Goal: Task Accomplishment & Management: Manage account settings

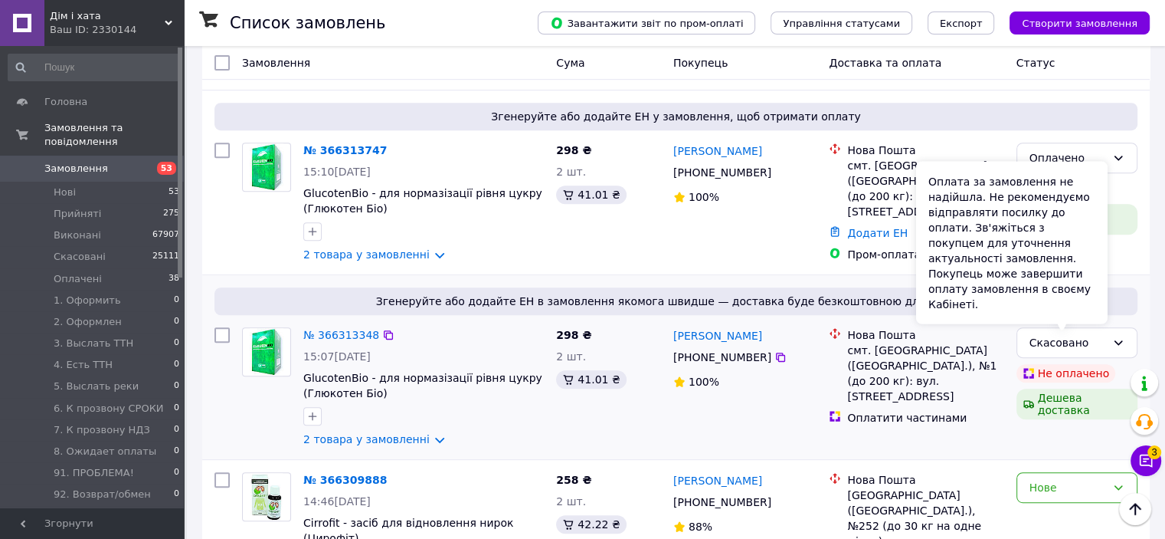
scroll to position [613, 0]
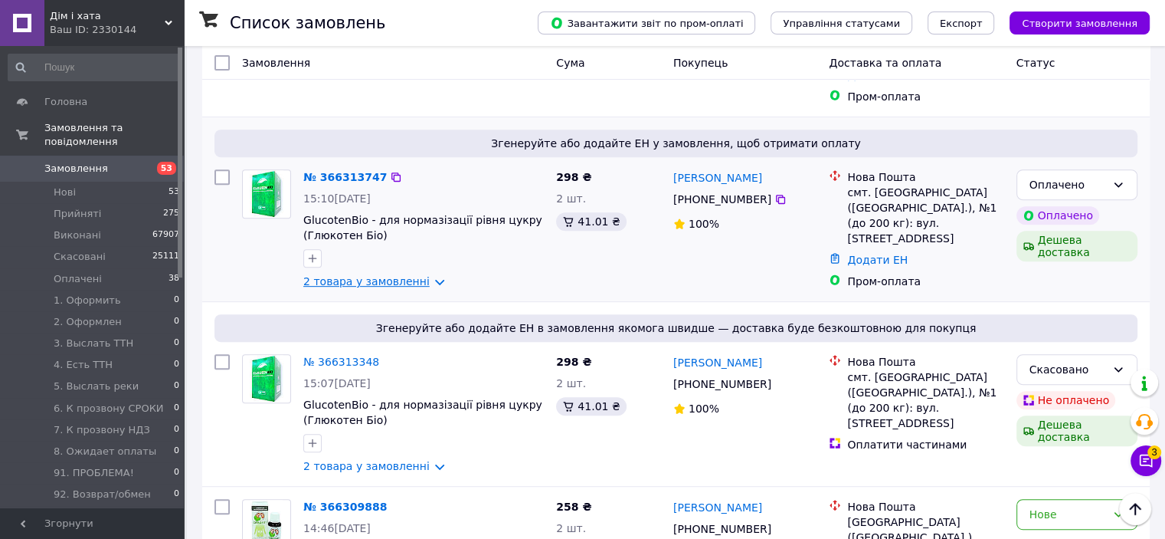
click at [407, 275] on link "2 товара у замовленні" at bounding box center [366, 281] width 126 height 12
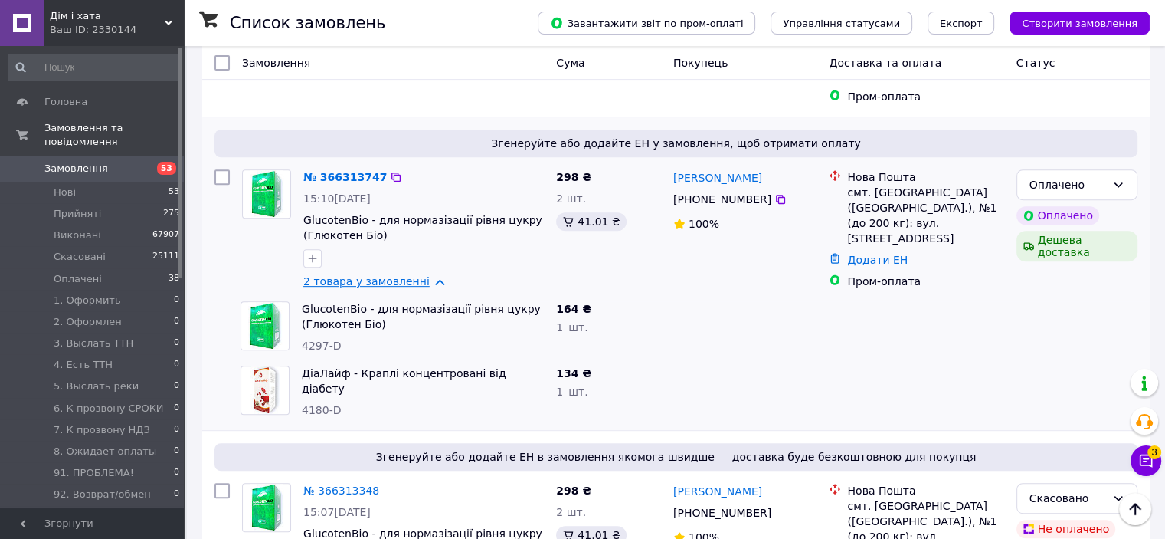
click at [407, 275] on link "2 товара у замовленні" at bounding box center [366, 281] width 126 height 12
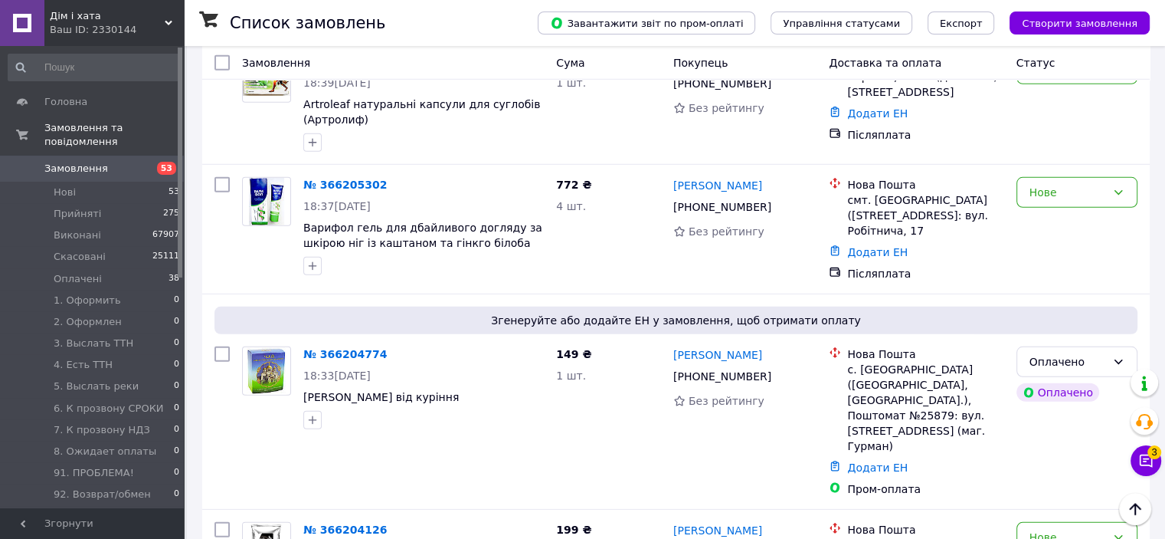
scroll to position [4443, 0]
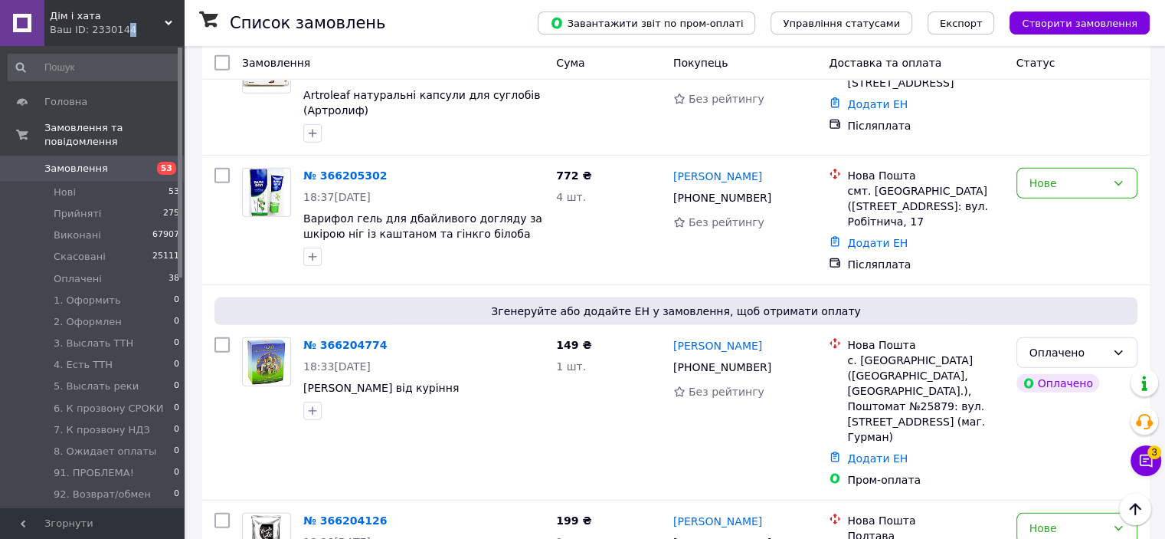
drag, startPoint x: 120, startPoint y: 33, endPoint x: 104, endPoint y: 70, distance: 40.1
click at [116, 36] on div "Ваш ID: 2330144" at bounding box center [117, 30] width 134 height 14
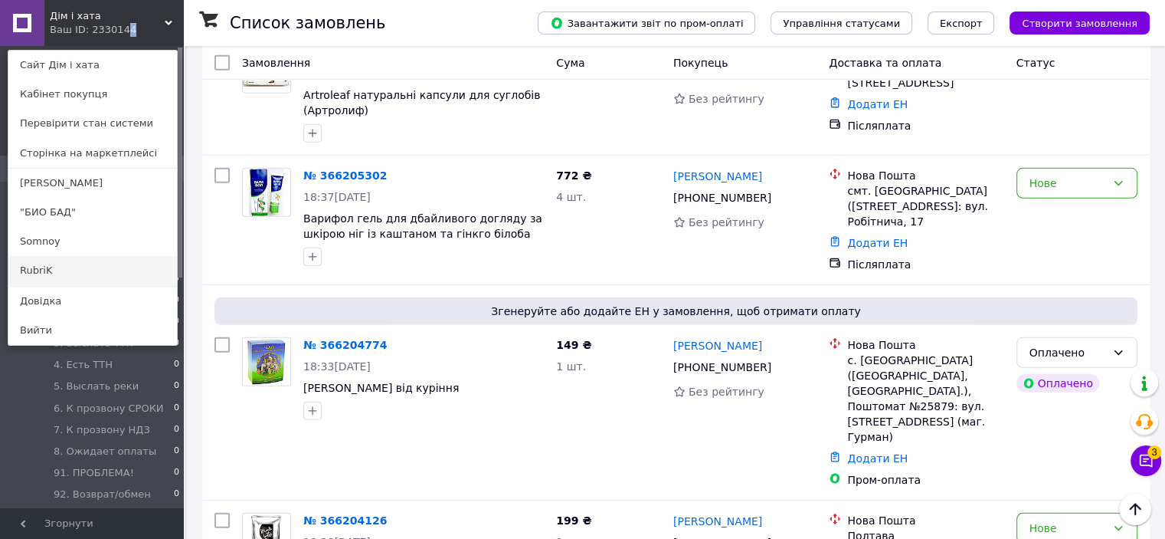
click at [70, 265] on link "RubriK" at bounding box center [92, 270] width 169 height 29
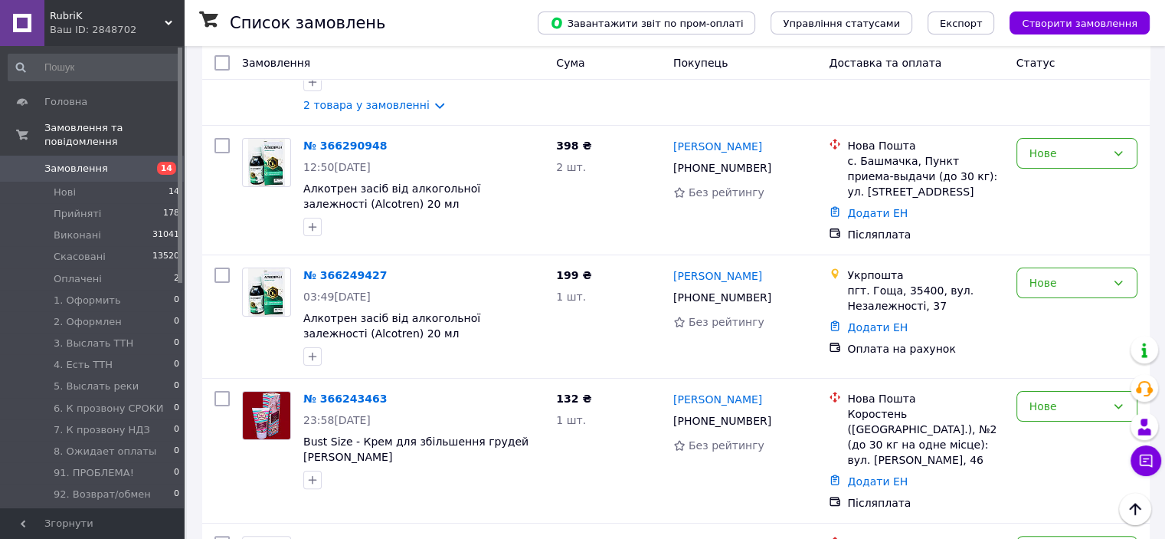
scroll to position [77, 0]
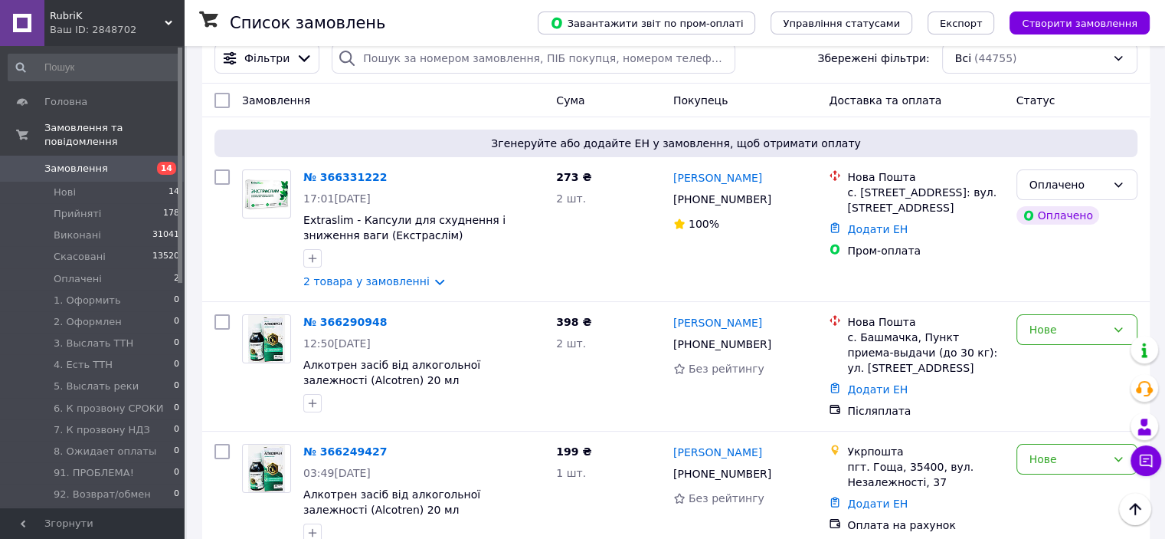
drag, startPoint x: 81, startPoint y: 20, endPoint x: 61, endPoint y: 141, distance: 122.7
click at [80, 20] on span "RubriK" at bounding box center [107, 16] width 115 height 14
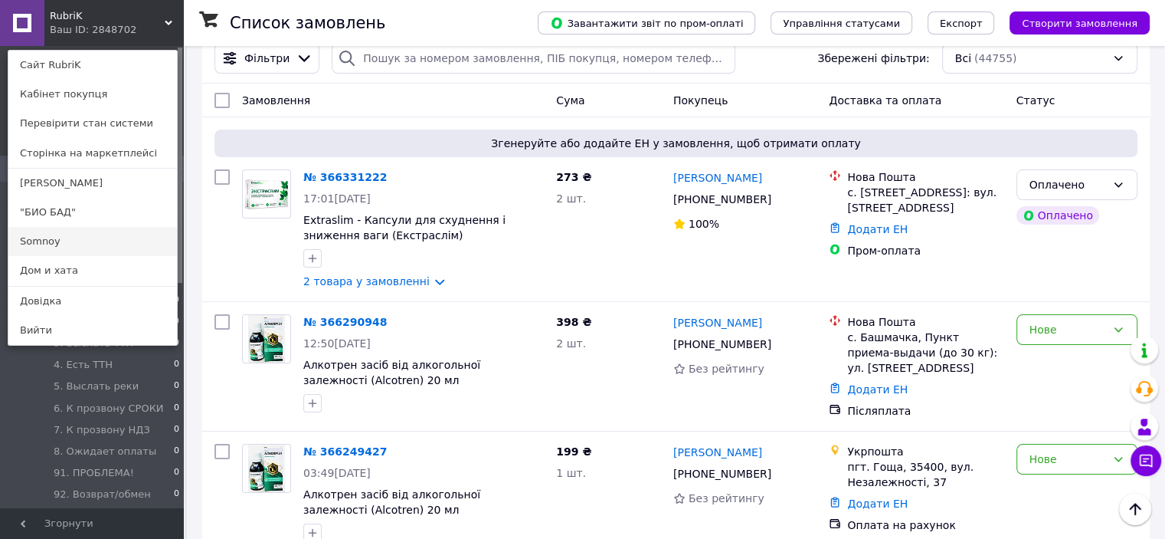
drag, startPoint x: 52, startPoint y: 232, endPoint x: 241, endPoint y: 8, distance: 293.1
click at [52, 233] on link "Somnoy" at bounding box center [92, 241] width 169 height 29
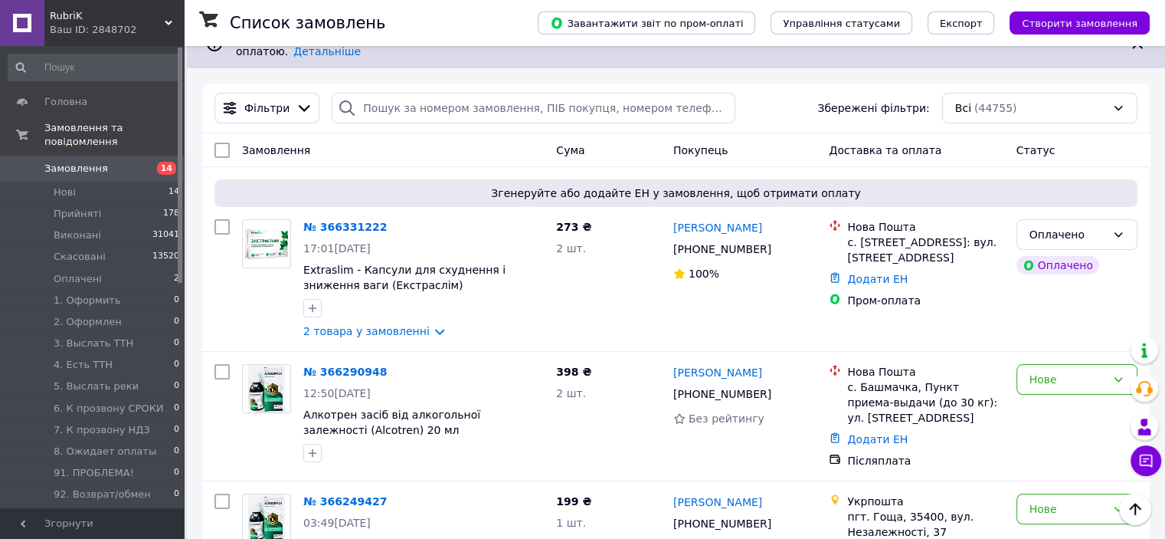
scroll to position [0, 0]
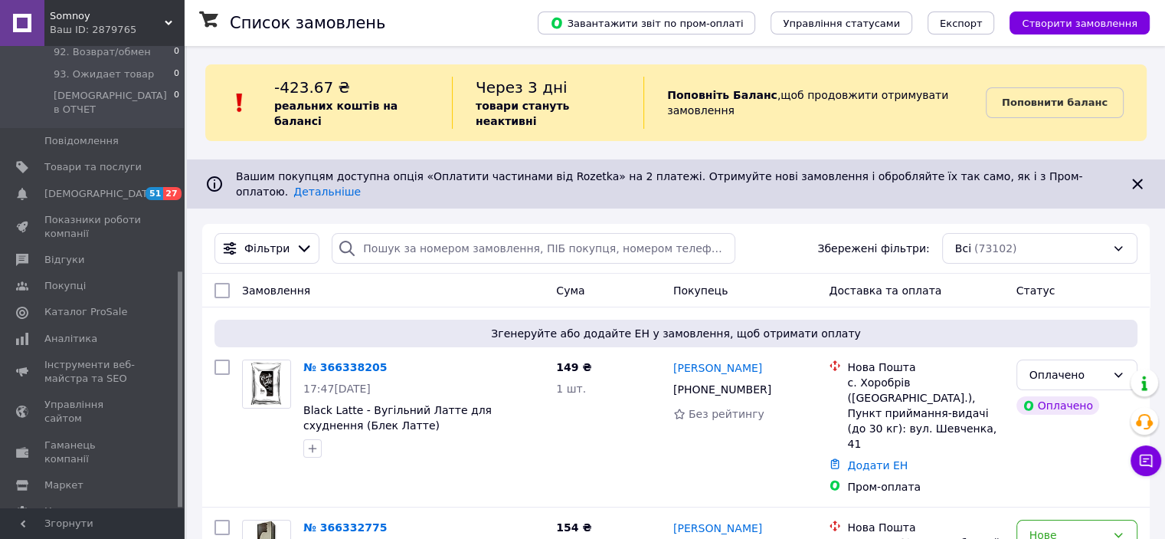
click at [89, 33] on div "Ваш ID: 2879765" at bounding box center [117, 30] width 134 height 14
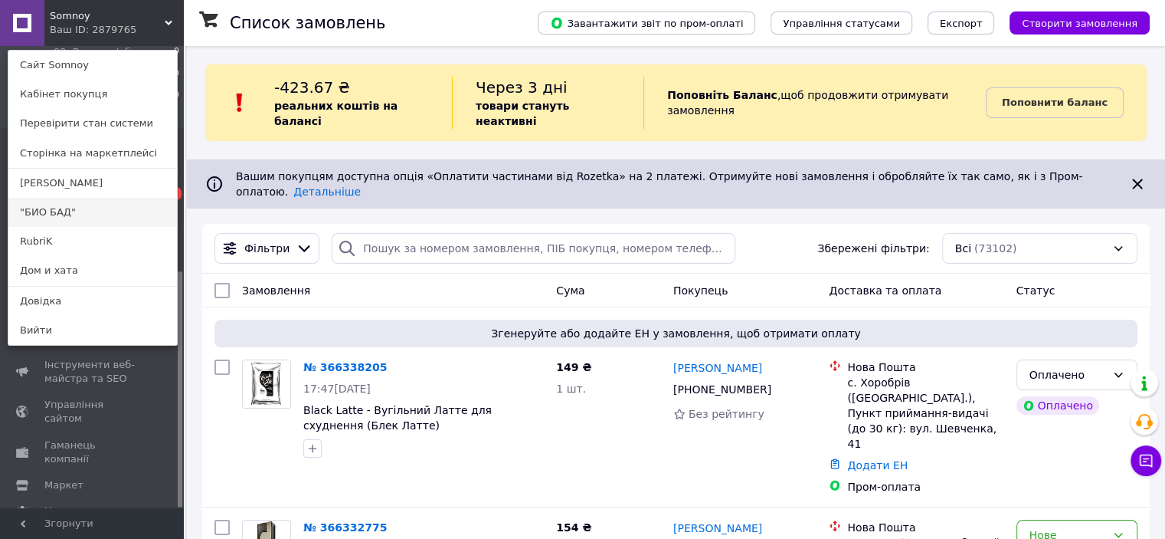
click at [53, 218] on link ""БИО БАД"" at bounding box center [92, 212] width 169 height 29
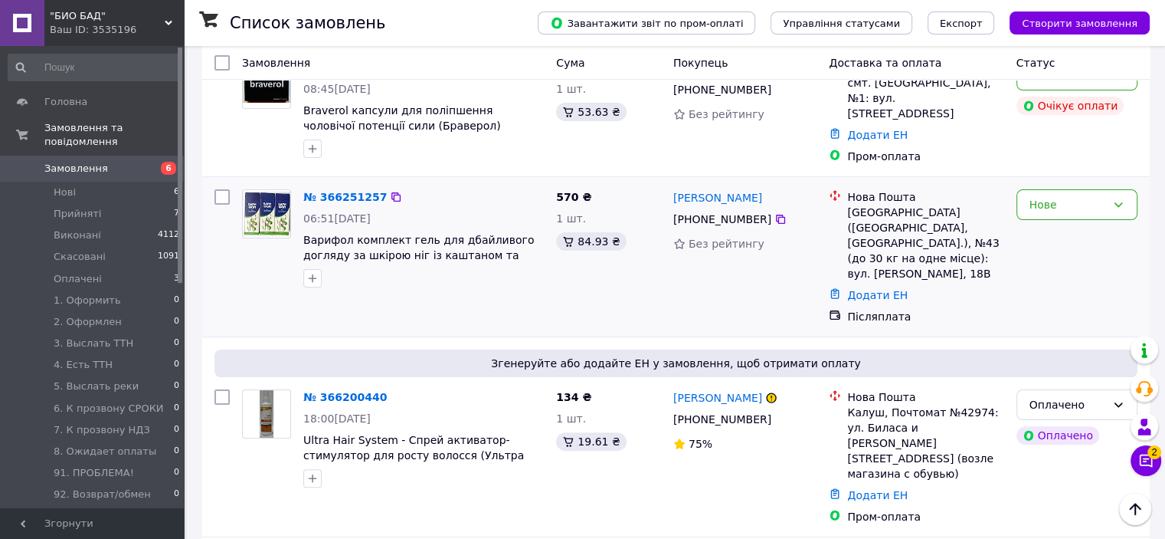
scroll to position [77, 0]
